Goal: Check status: Check status

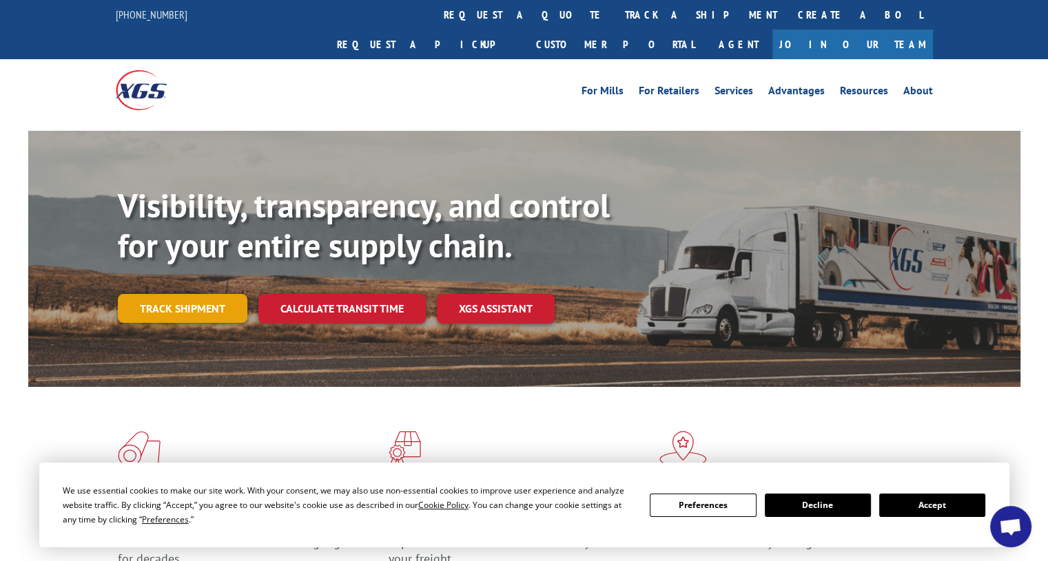
click at [150, 294] on link "Track shipment" at bounding box center [182, 308] width 129 height 29
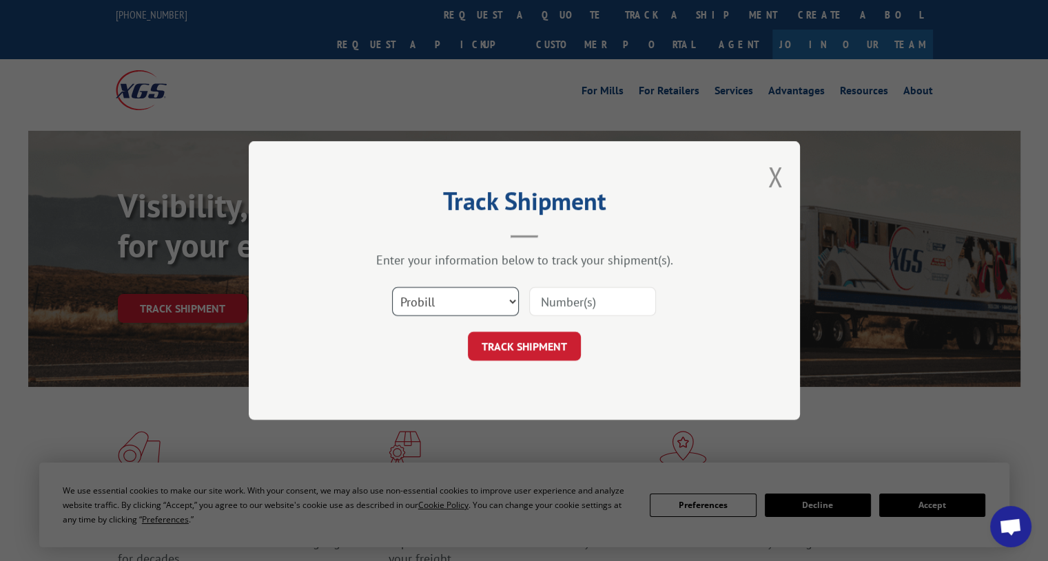
click at [454, 298] on select "Select category... Probill BOL PO" at bounding box center [455, 301] width 127 height 29
select select "po"
click at [392, 287] on select "Select category... Probill BOL PO" at bounding box center [455, 301] width 127 height 29
click at [572, 304] on input at bounding box center [592, 301] width 127 height 29
type input "61880"
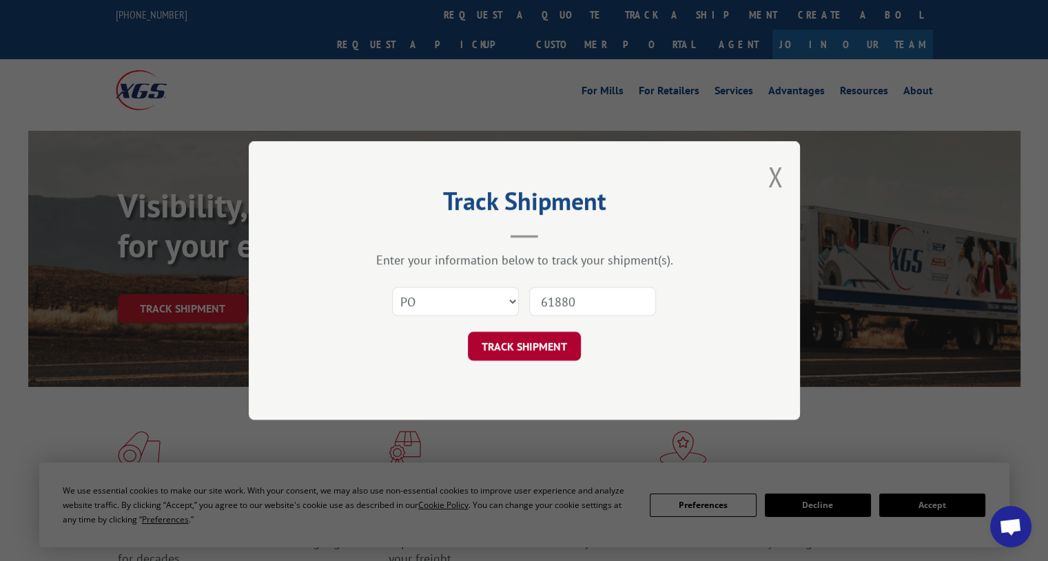
click at [550, 346] on button "TRACK SHIPMENT" at bounding box center [524, 346] width 113 height 29
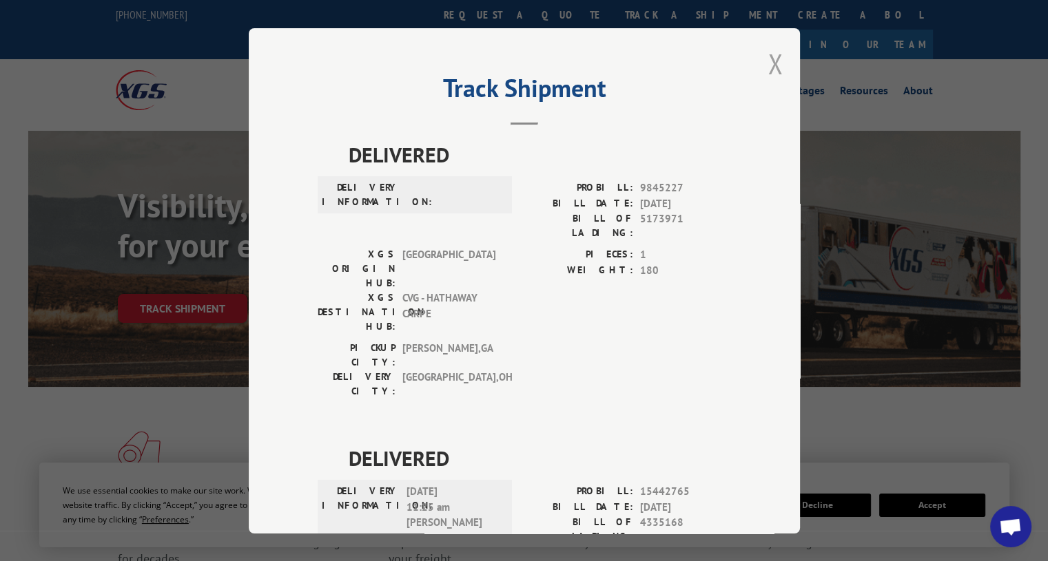
click at [767, 57] on button "Close modal" at bounding box center [774, 63] width 15 height 37
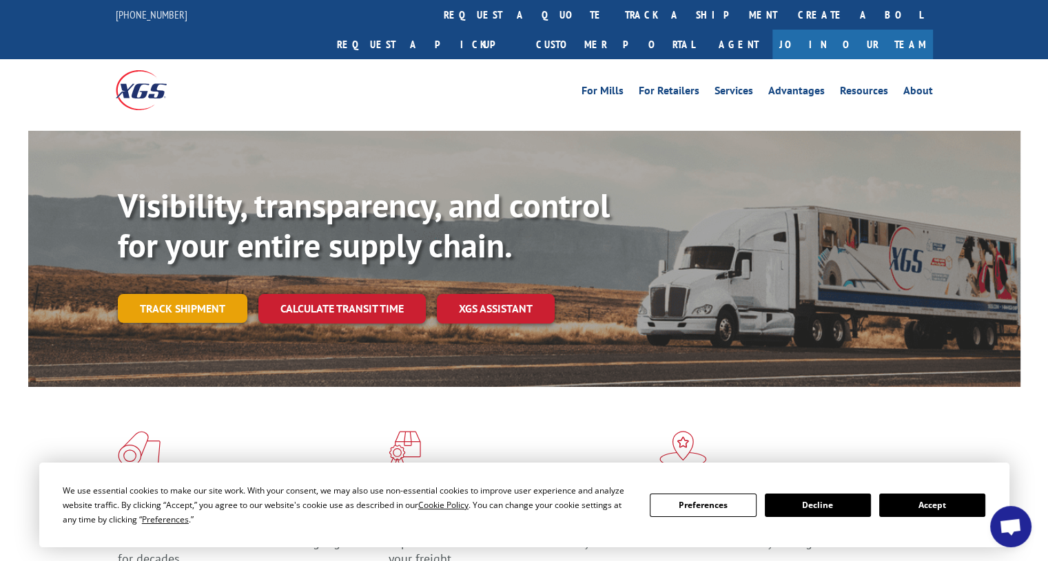
click at [168, 294] on link "Track shipment" at bounding box center [182, 308] width 129 height 29
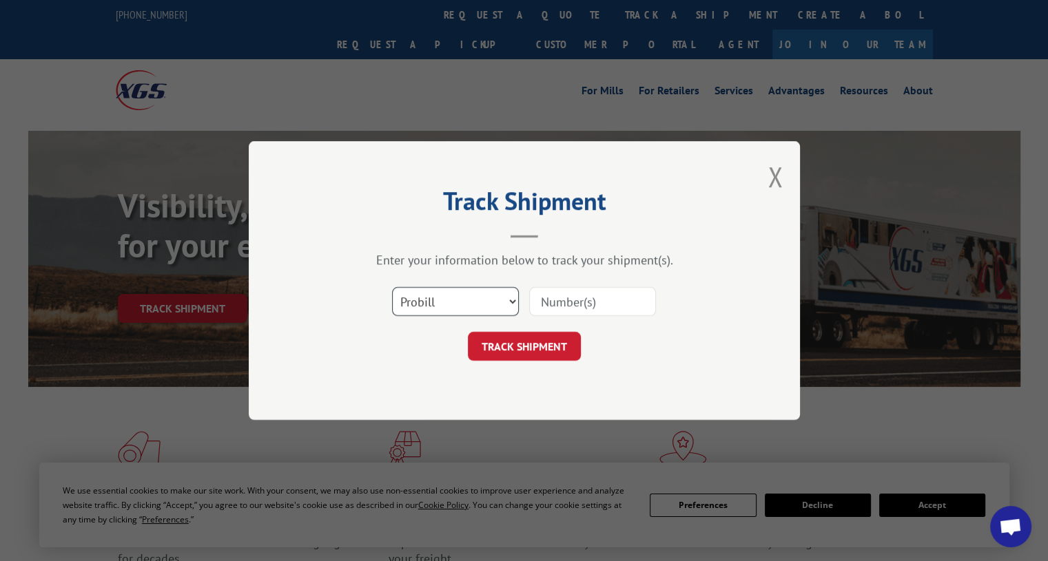
click at [463, 300] on select "Select category... Probill BOL PO" at bounding box center [455, 301] width 127 height 29
click at [392, 287] on select "Select category... Probill BOL PO" at bounding box center [455, 301] width 127 height 29
click at [441, 314] on select "Select category... Probill BOL PO" at bounding box center [455, 301] width 127 height 29
select select "po"
click at [392, 287] on select "Select category... Probill BOL PO" at bounding box center [455, 301] width 127 height 29
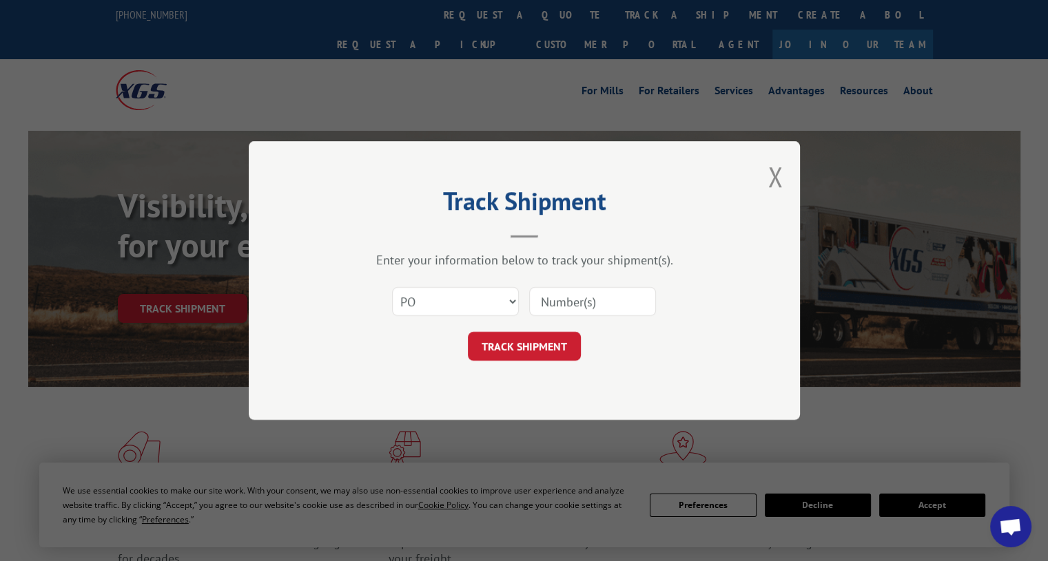
click at [625, 306] on input at bounding box center [592, 301] width 127 height 29
paste input "61880"
type input "61880"
click at [542, 347] on button "TRACK SHIPMENT" at bounding box center [524, 346] width 113 height 29
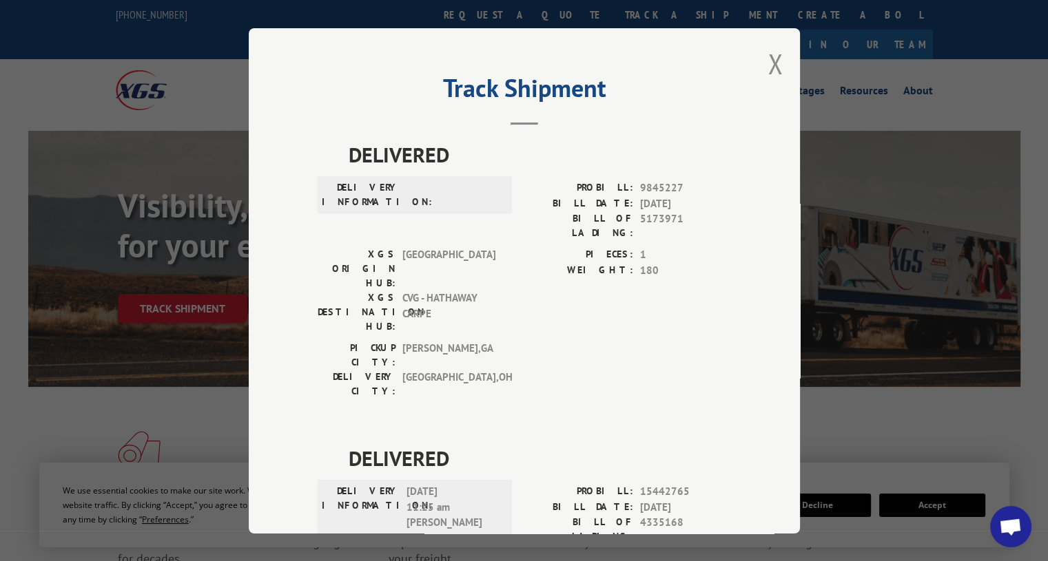
click at [887, 432] on div "Track Shipment DELIVERED DELIVERY INFORMATION: PROBILL: 9845227 BILL DATE: [DAT…" at bounding box center [524, 280] width 1048 height 561
click at [767, 65] on button "Close modal" at bounding box center [774, 63] width 15 height 37
